Goal: Transaction & Acquisition: Download file/media

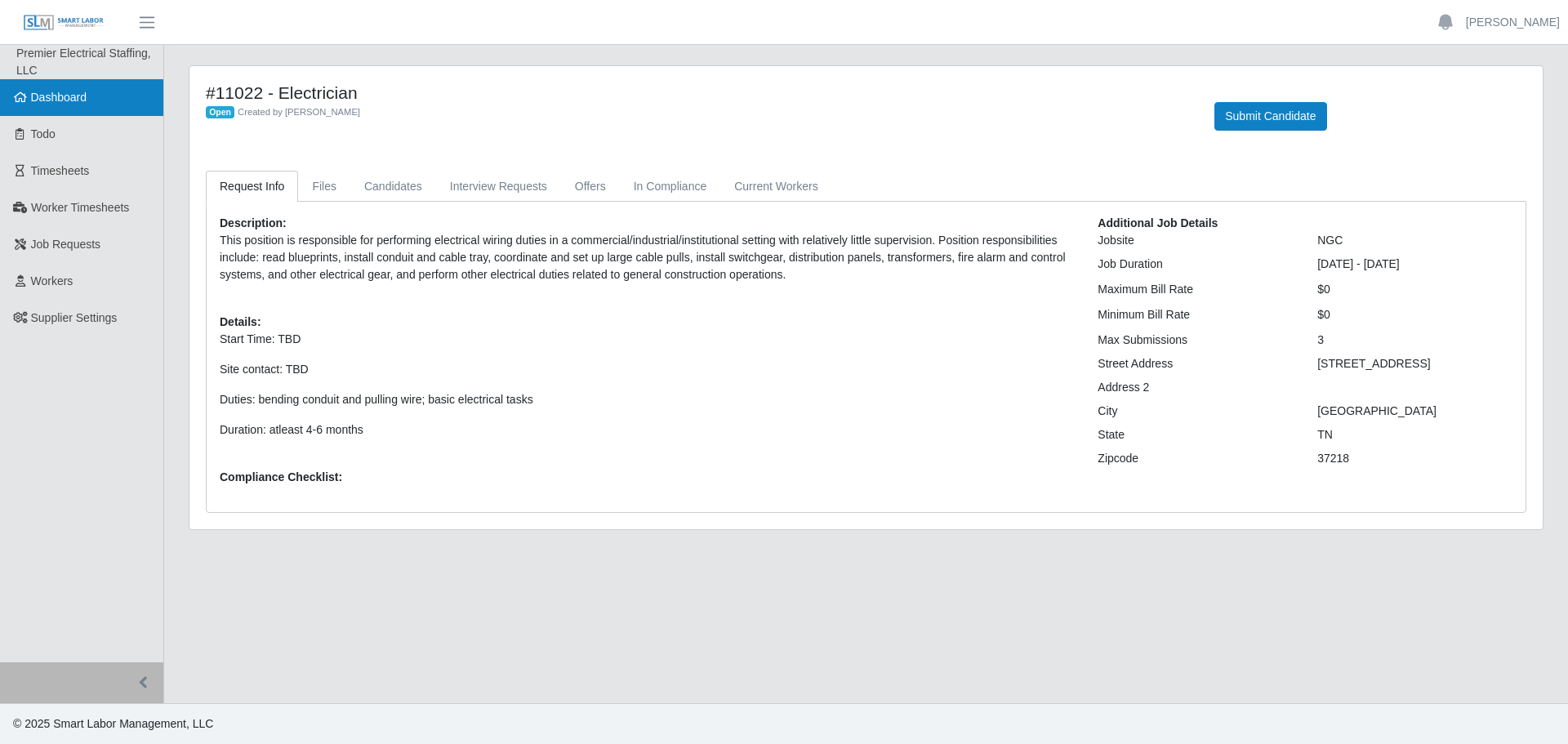
click at [92, 104] on link "Dashboard" at bounding box center [81, 97] width 163 height 36
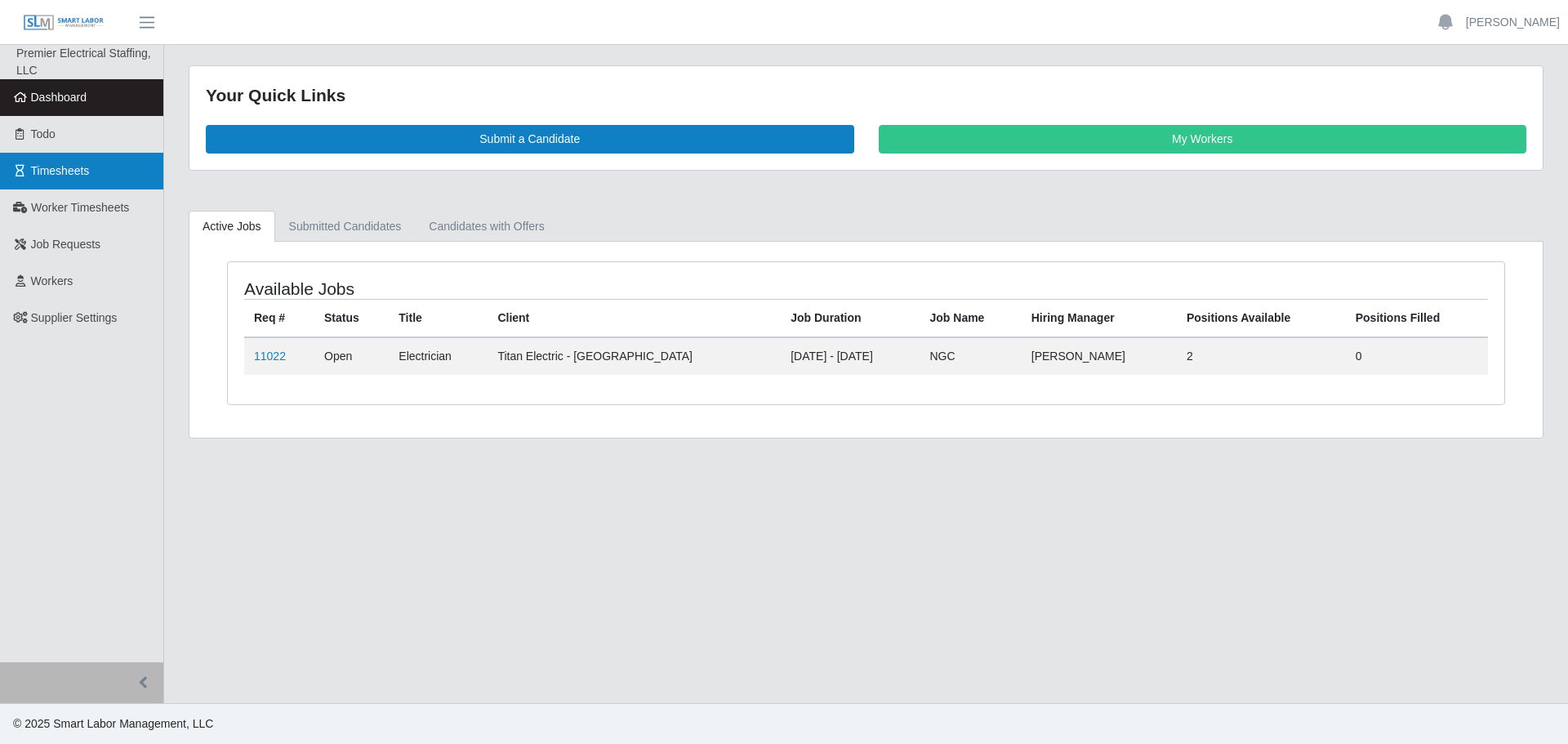
click at [107, 175] on link "Timesheets" at bounding box center [81, 170] width 163 height 36
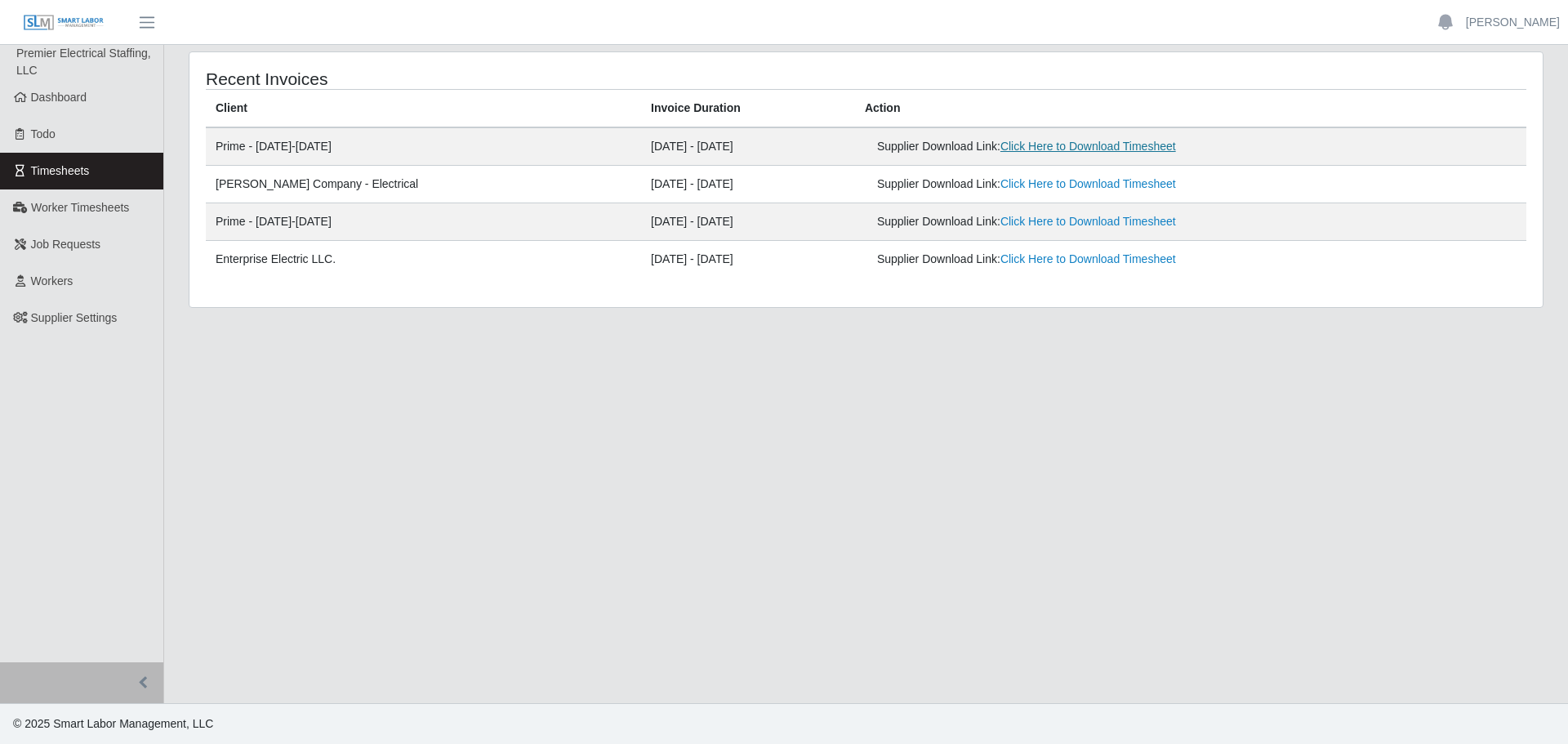
click at [1090, 141] on link "Click Here to Download Timesheet" at bounding box center [1087, 146] width 175 height 13
click at [86, 106] on link "Dashboard" at bounding box center [81, 97] width 163 height 36
